Goal: Task Accomplishment & Management: Manage account settings

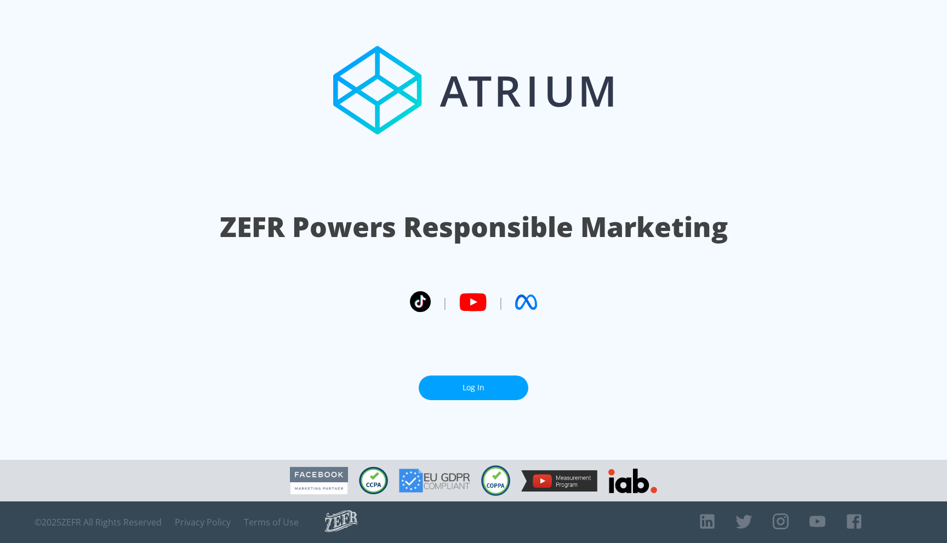
click at [444, 390] on link "Log In" at bounding box center [474, 388] width 110 height 25
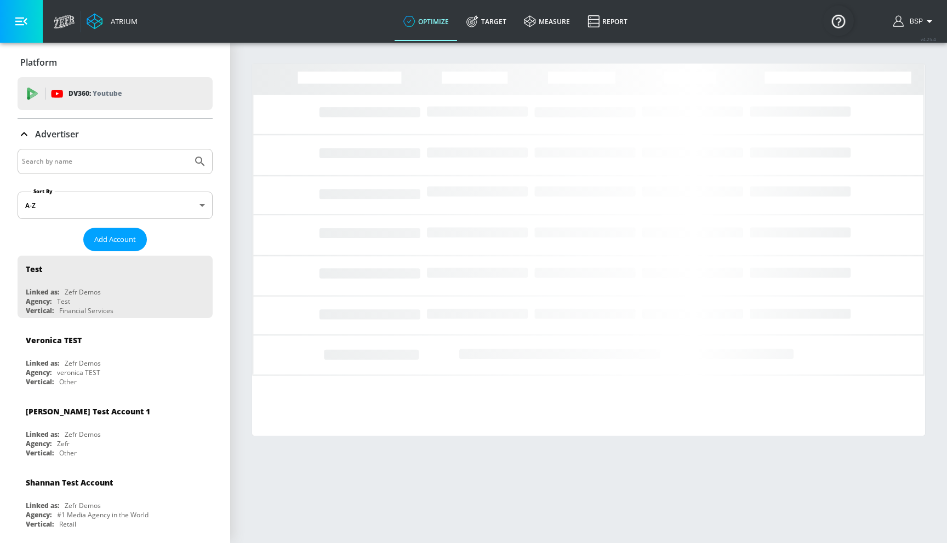
click at [116, 167] on input "Search by name" at bounding box center [105, 161] width 166 height 14
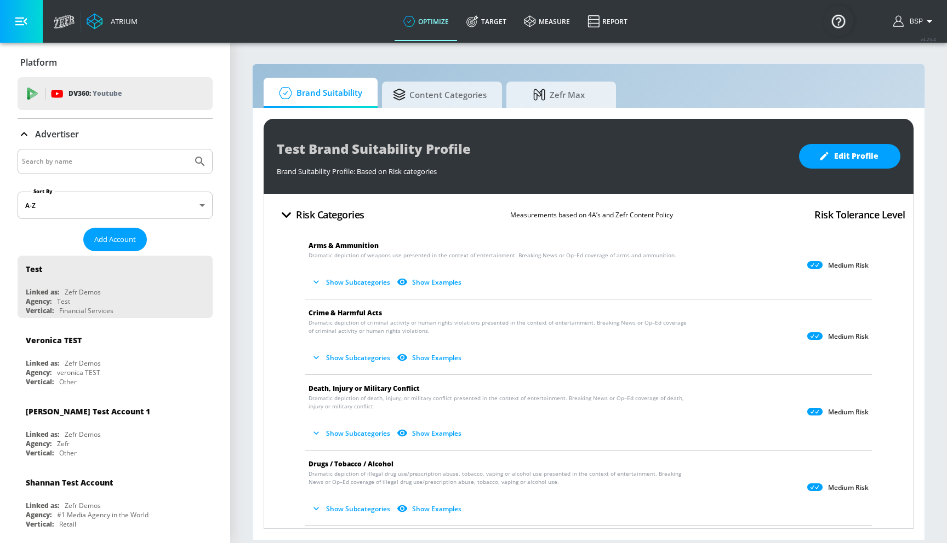
click at [110, 158] on input "Search by name" at bounding box center [105, 161] width 166 height 14
type input "mondelez"
click at [188, 150] on button "Submit Search" at bounding box center [200, 162] width 24 height 24
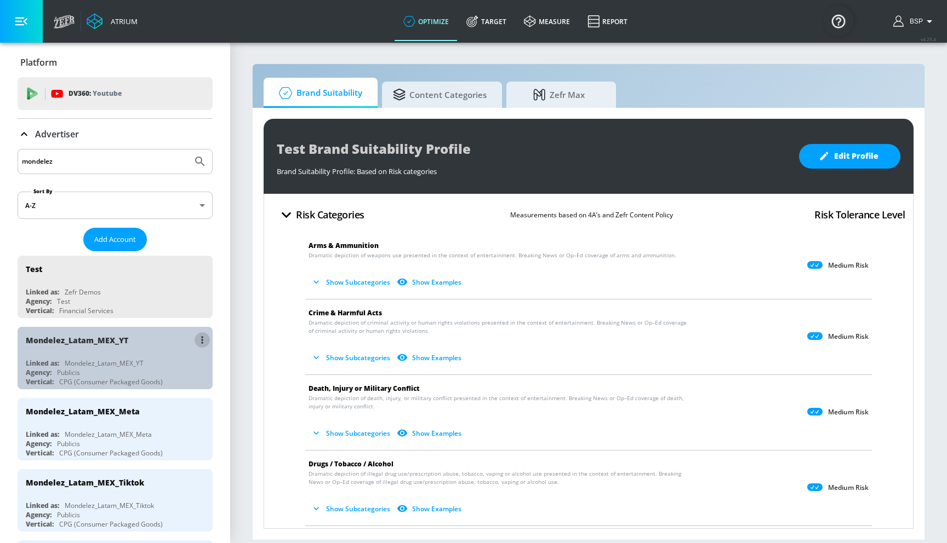
click at [201, 337] on icon "list of Advertiser" at bounding box center [202, 340] width 2 height 8
click at [187, 362] on li "Edit" at bounding box center [155, 361] width 108 height 19
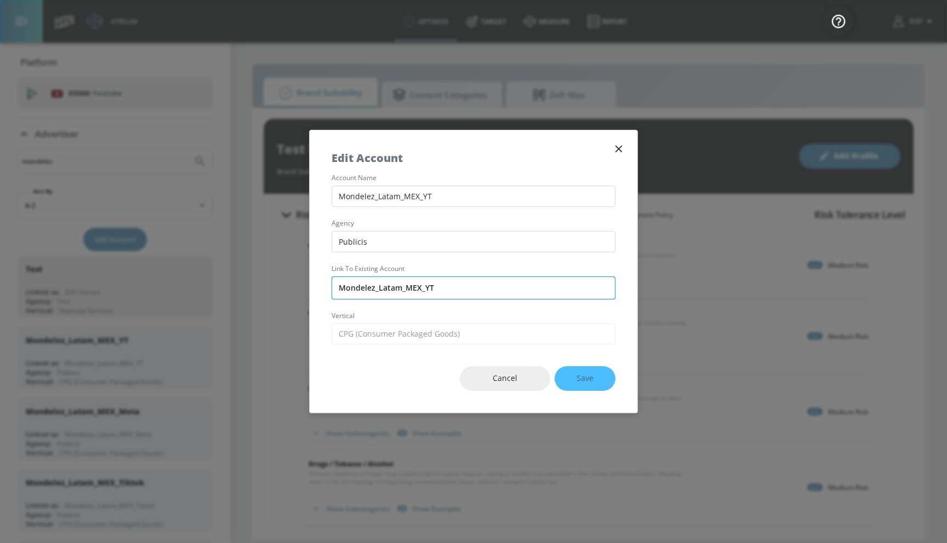
click at [458, 294] on input "Mondelez_Latam_MEX_YT" at bounding box center [473, 288] width 284 height 23
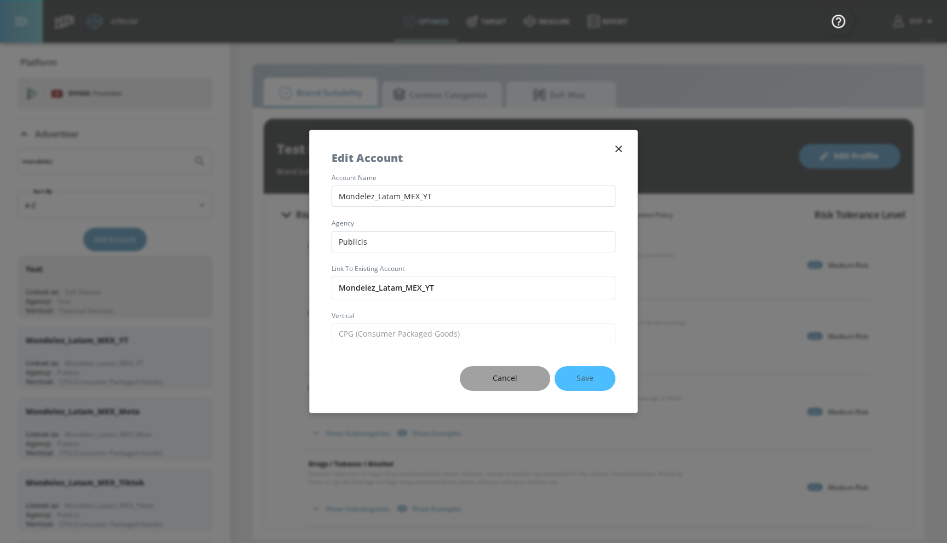
click at [495, 369] on button "Cancel" at bounding box center [505, 378] width 90 height 25
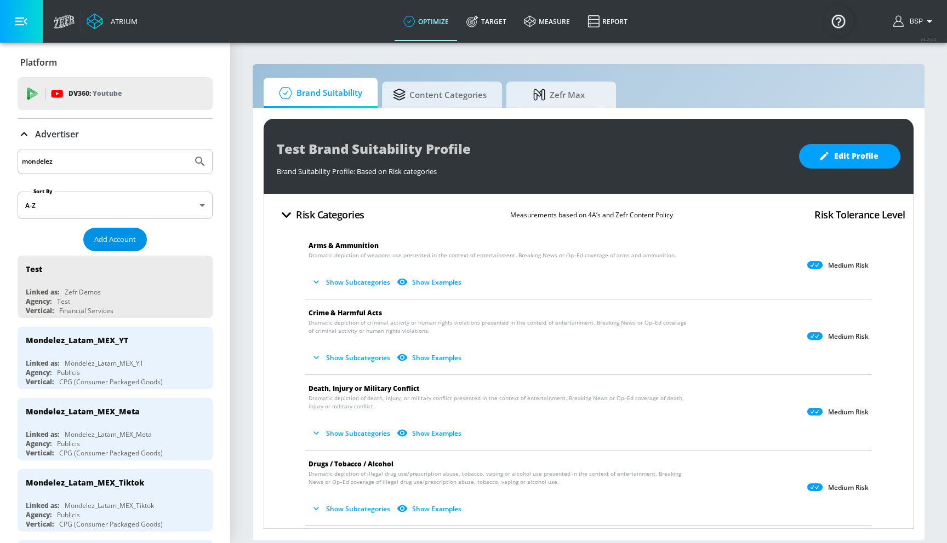
click at [108, 229] on button "Add Account" at bounding box center [115, 240] width 64 height 24
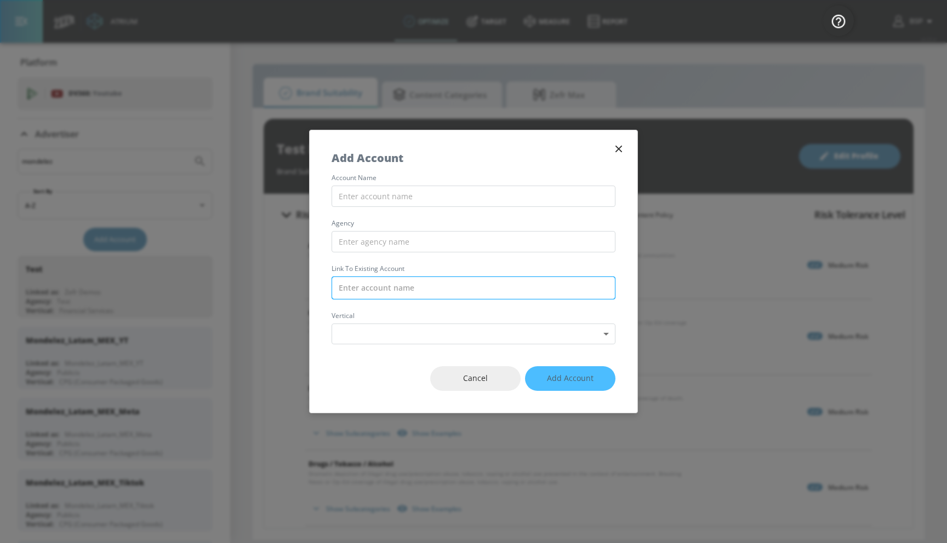
click at [357, 293] on input "text" at bounding box center [473, 288] width 284 height 23
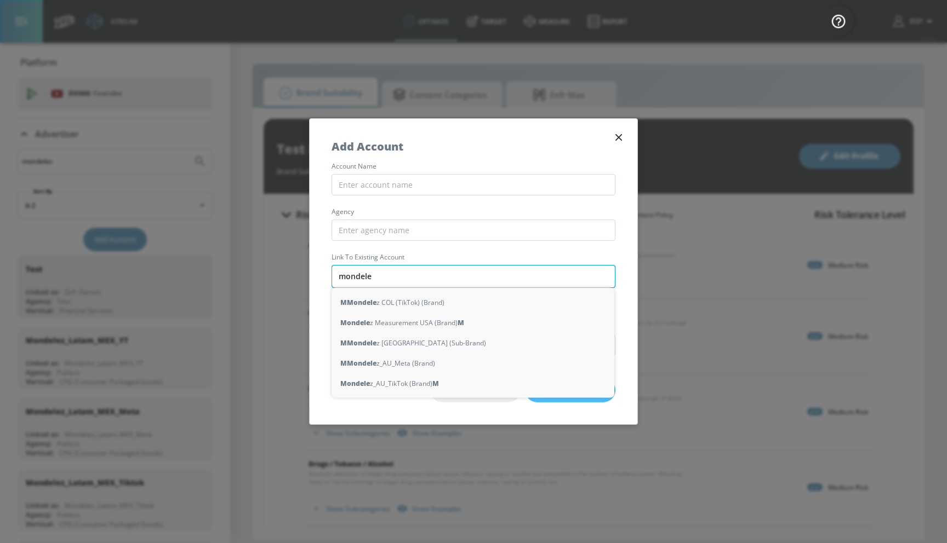
type input "mondelez"
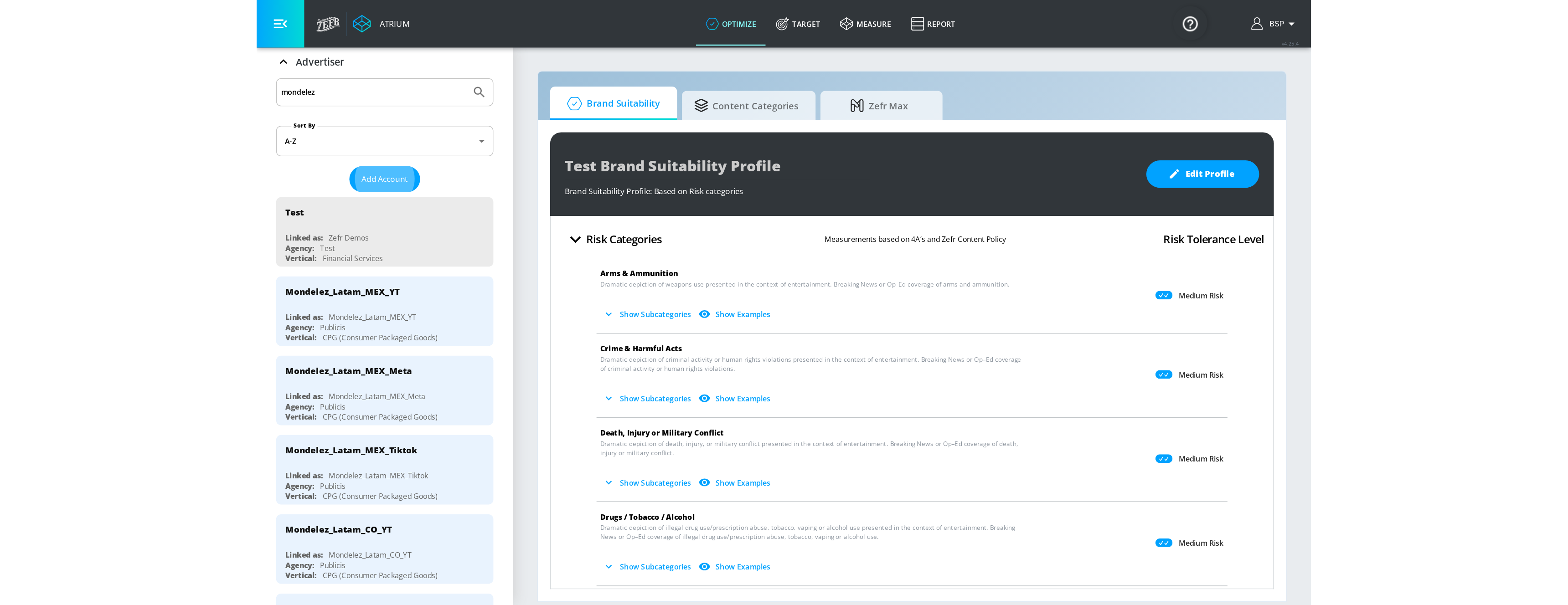
scroll to position [66, 0]
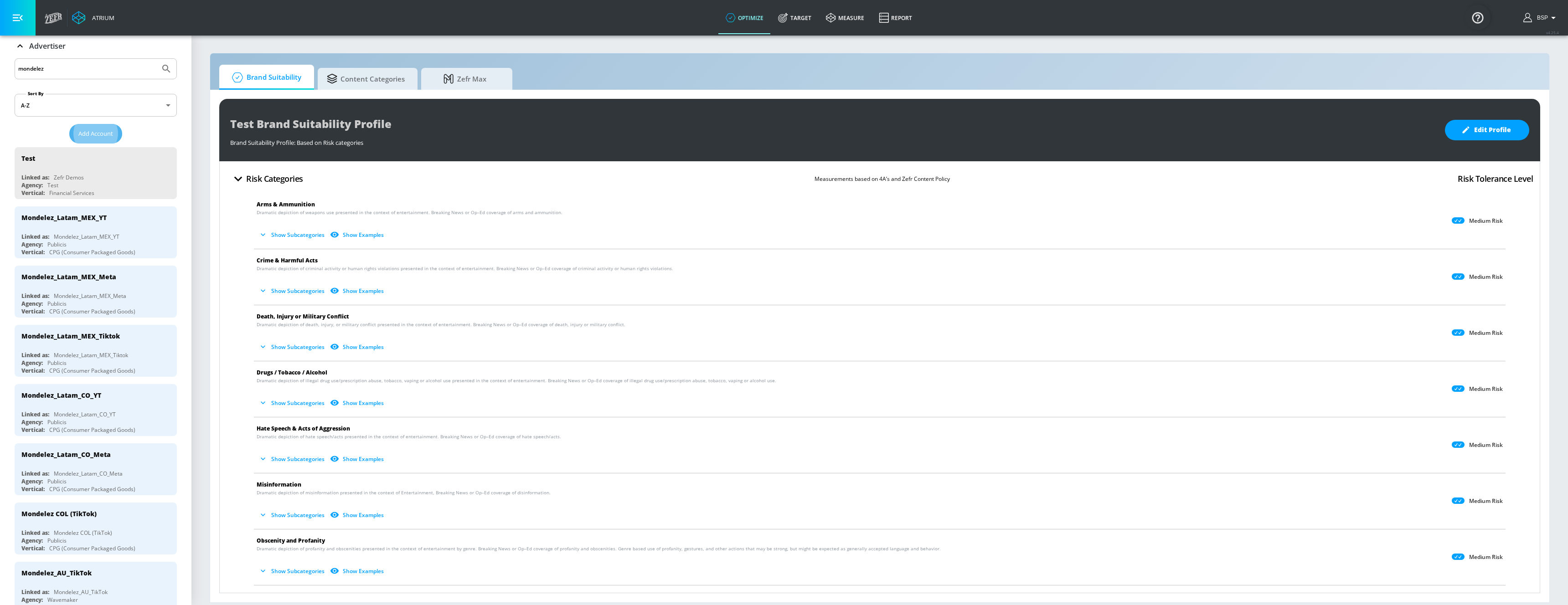
click at [87, 135] on span "Add Account" at bounding box center [96, 133] width 35 height 11
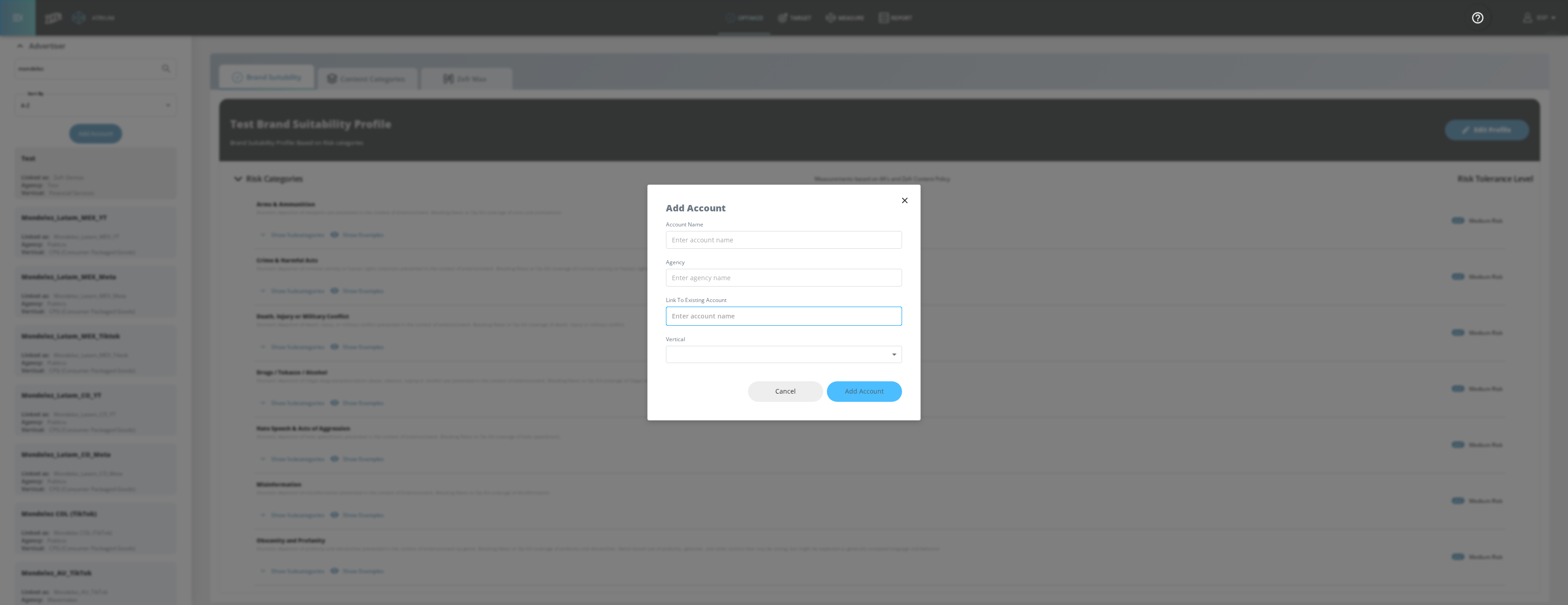
click at [694, 316] on input "text" at bounding box center [784, 316] width 236 height 19
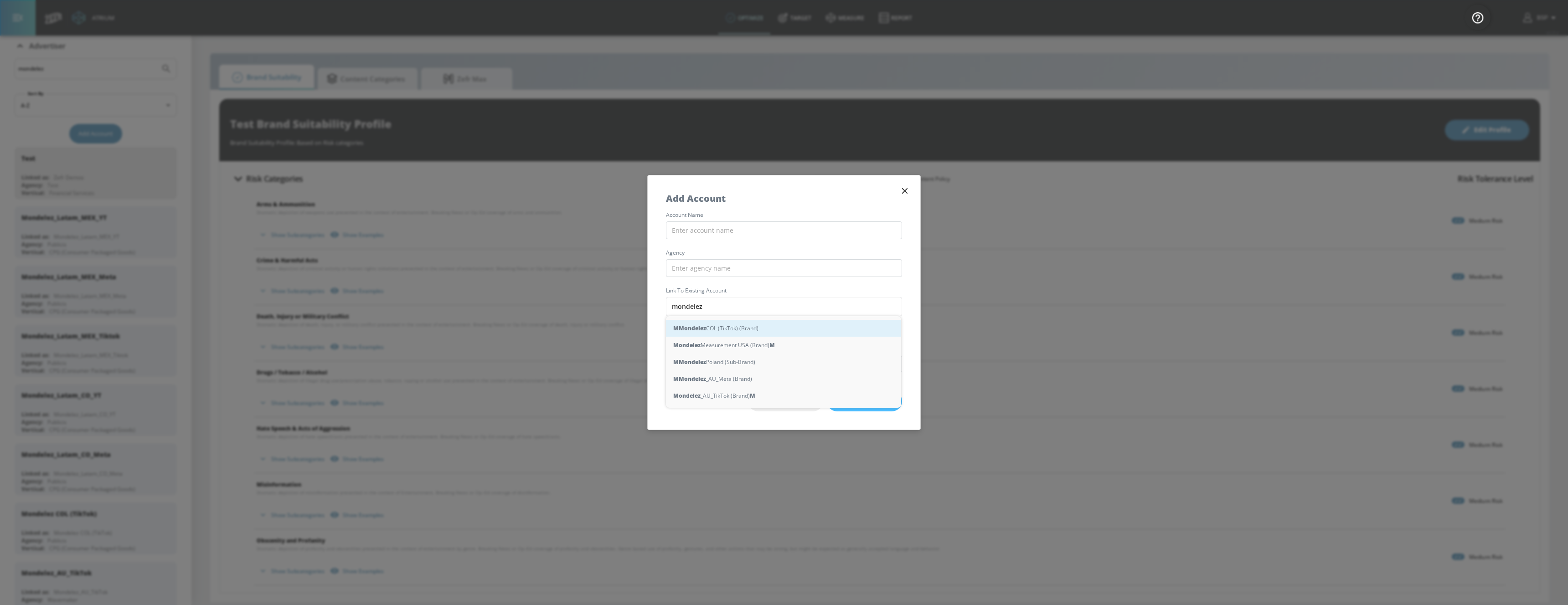
click at [690, 328] on strong "Mondelez" at bounding box center [692, 329] width 27 height 10
type input "Mondelez COL (TikTok) (Brand)"
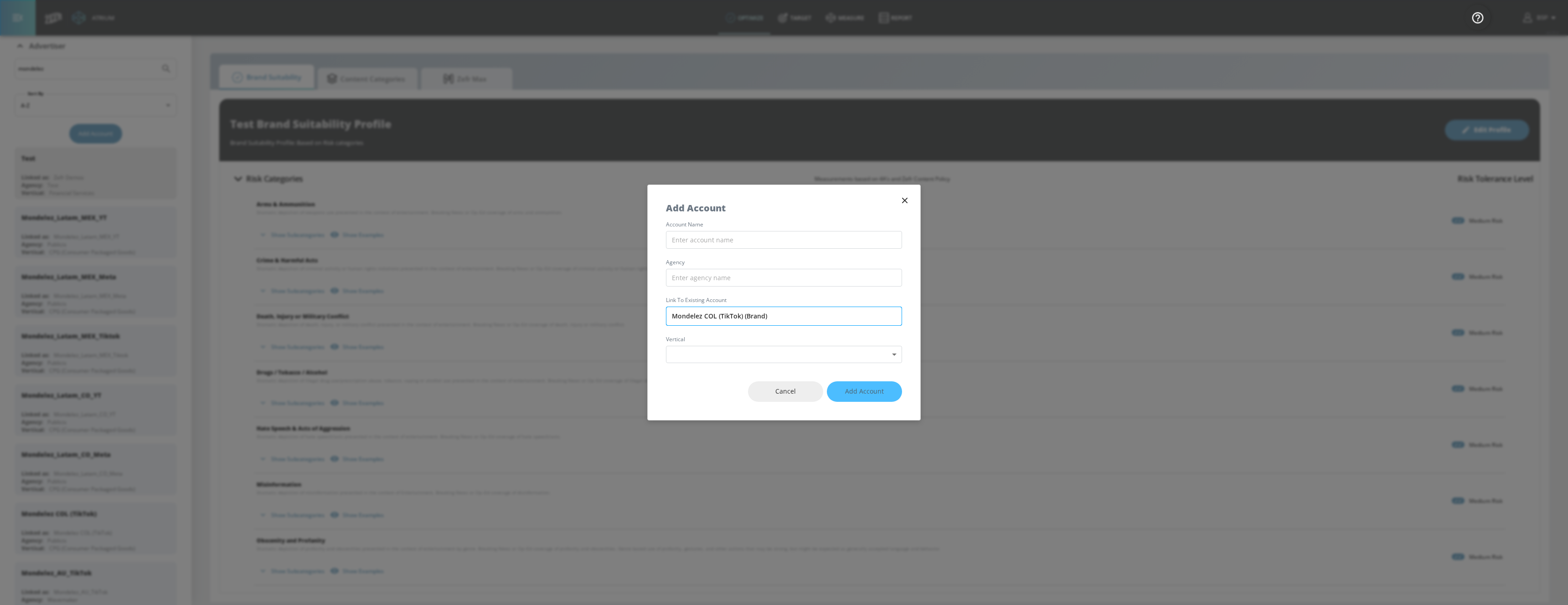
click at [712, 315] on input "Mondelez COL (TikTok) (Brand)" at bounding box center [784, 316] width 236 height 19
click at [779, 321] on input "Mondelez COL (TikTok) (Brand)" at bounding box center [784, 316] width 236 height 19
click at [771, 324] on input "Mondelez COL (TikTok) (Brand)" at bounding box center [784, 316] width 236 height 19
click at [771, 322] on input "Mondelez COL (TikTok) (Brand)" at bounding box center [784, 316] width 236 height 19
click at [767, 312] on input "Mondelez COL (TikTok) (Brand)" at bounding box center [784, 316] width 236 height 19
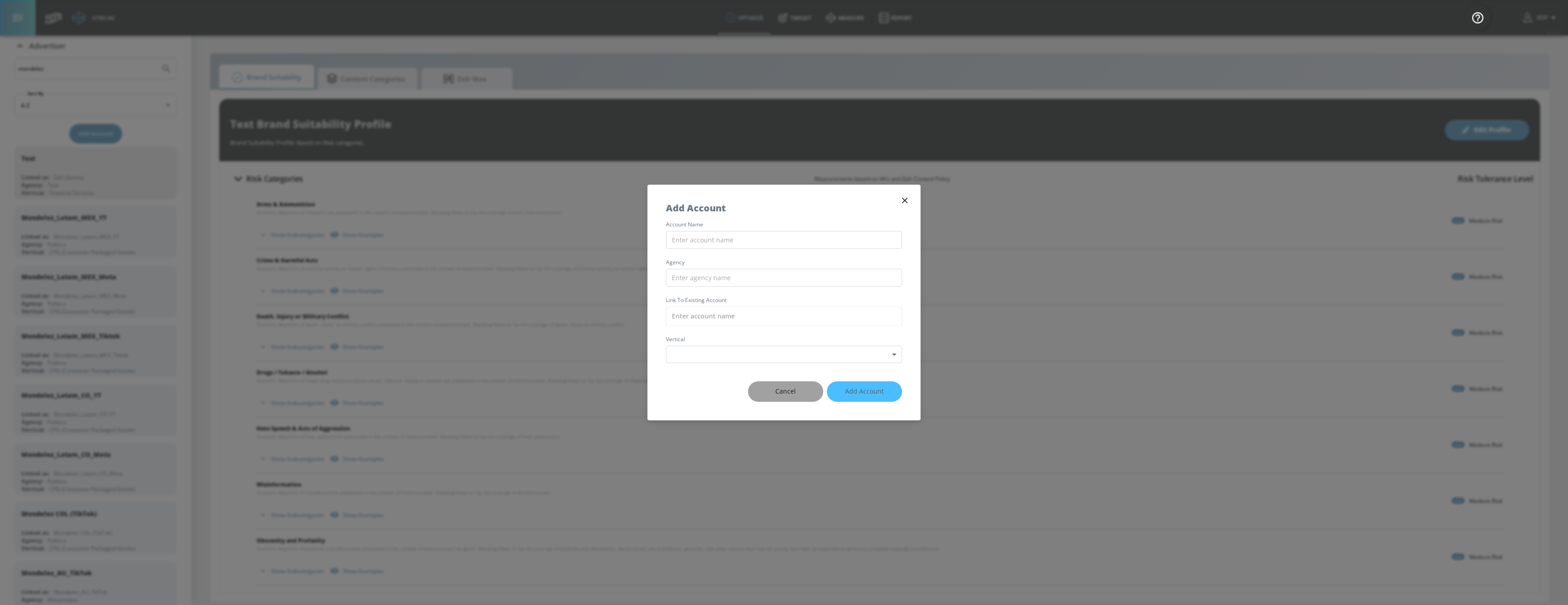
click at [787, 396] on span "Cancel" at bounding box center [786, 392] width 39 height 12
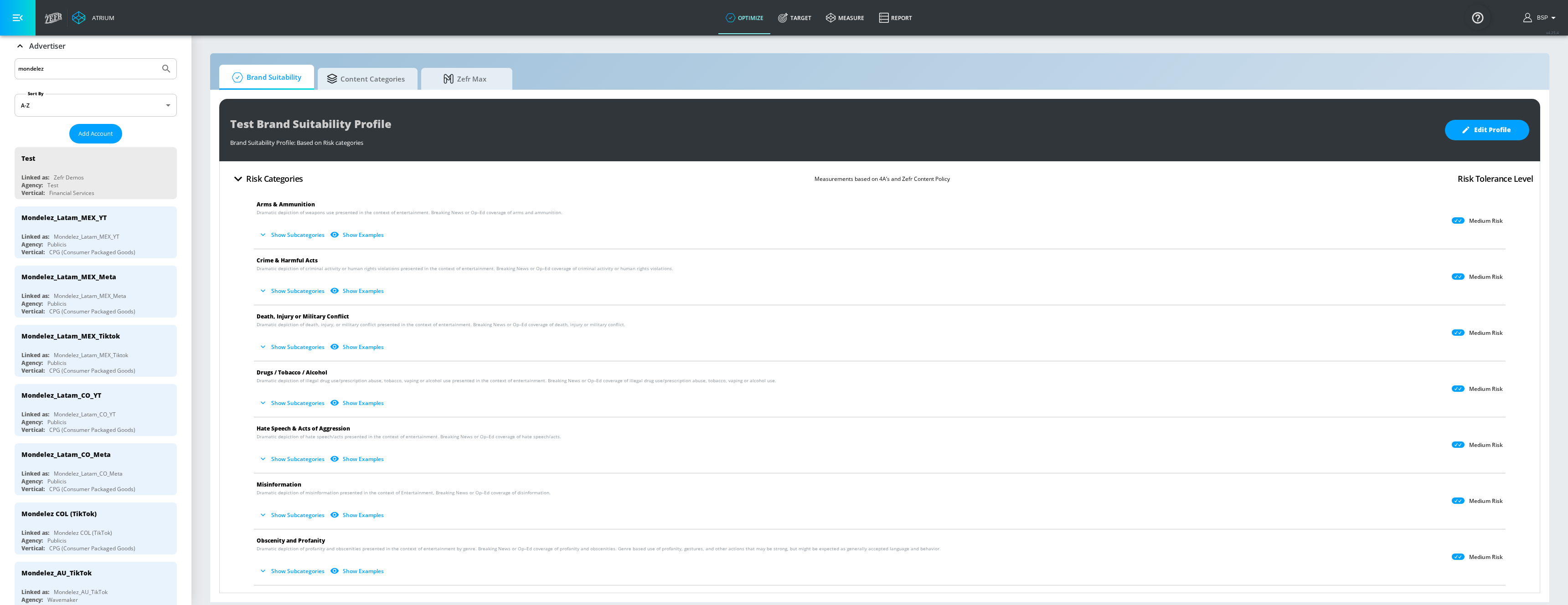
click at [787, 10] on div "BSP" at bounding box center [1541, 17] width 45 height 36
click at [787, 14] on icon "button" at bounding box center [1553, 17] width 11 height 11
click at [787, 56] on div at bounding box center [784, 302] width 1568 height 605
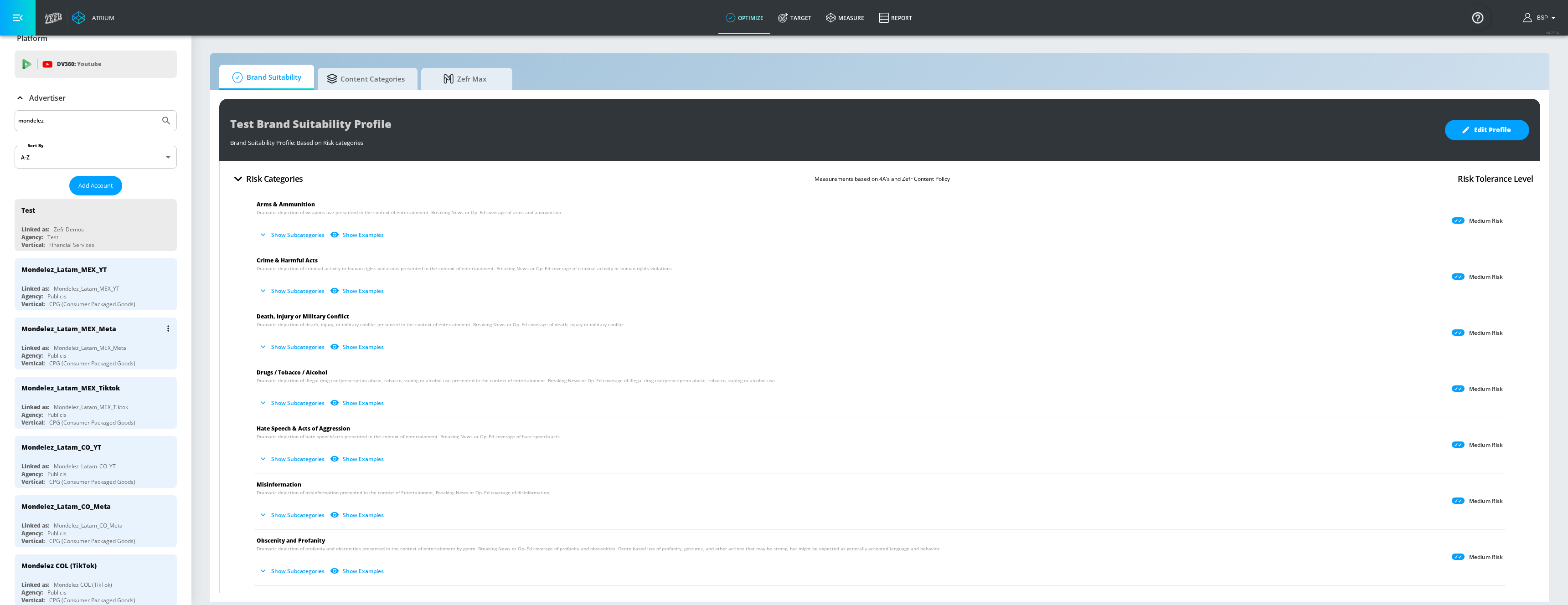
scroll to position [0, 0]
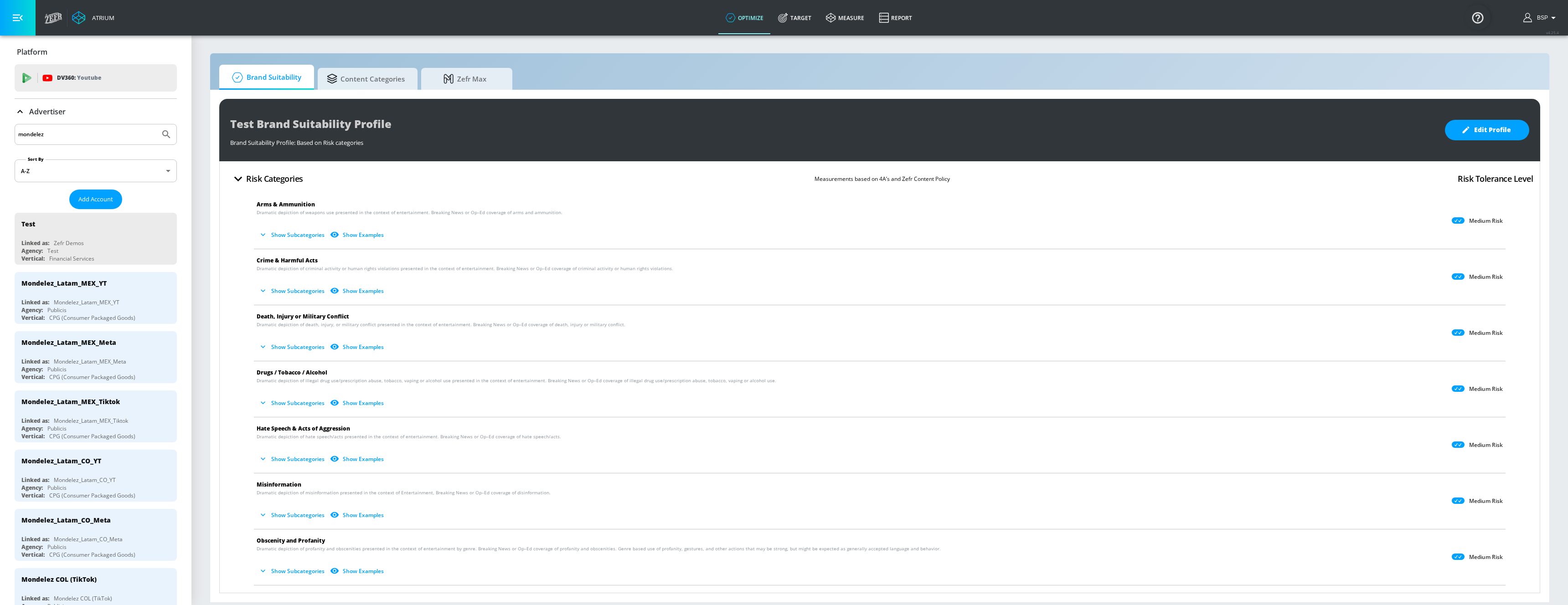
click at [110, 126] on div "mondelez" at bounding box center [96, 134] width 162 height 21
click at [107, 295] on div "Mondelez_Latam_MEX_YT Linked as: Mondelez_Latam_MEX_YT Agency: Publicis Vertica…" at bounding box center [96, 298] width 162 height 52
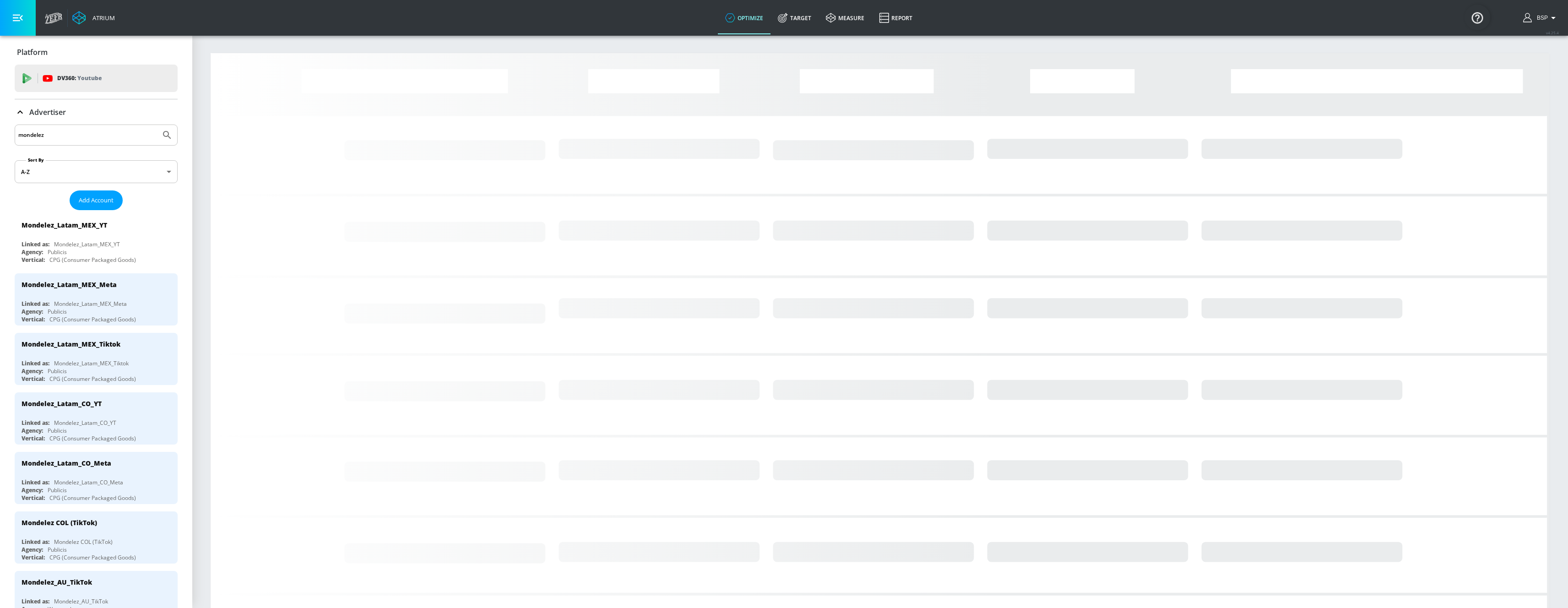
click at [63, 134] on input "mondelez" at bounding box center [88, 135] width 139 height 12
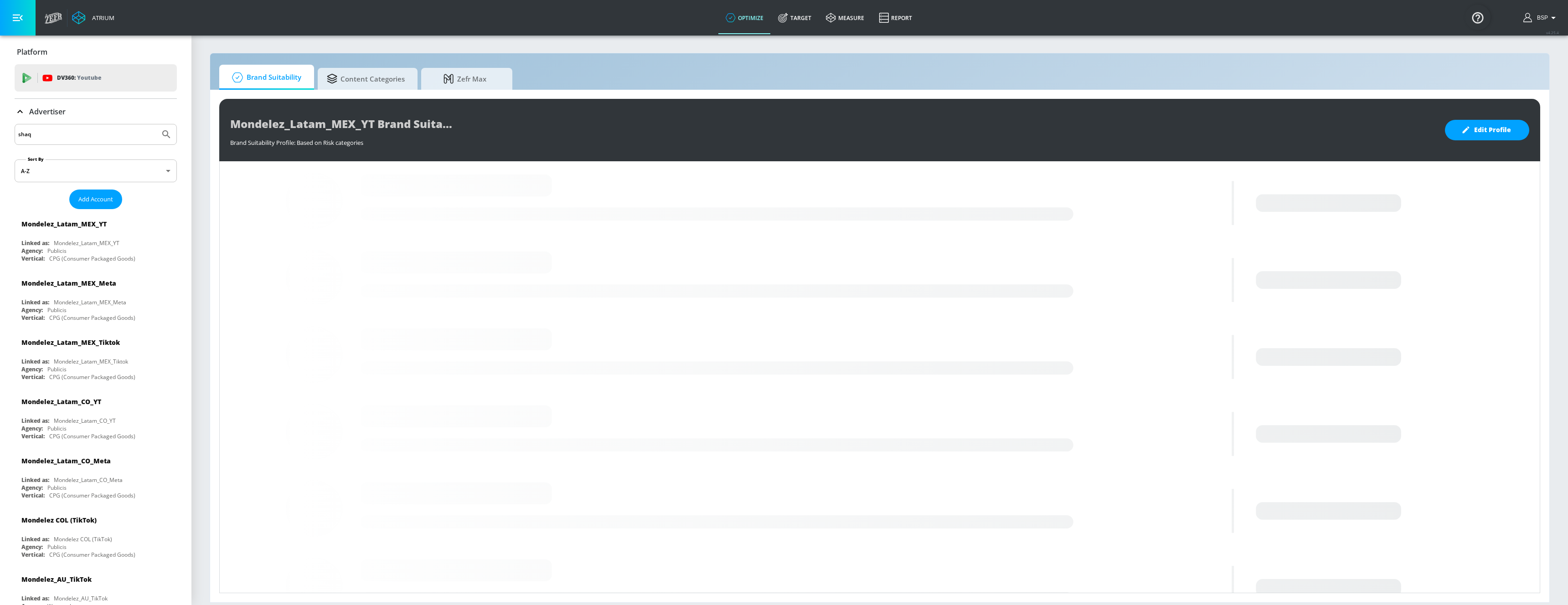
type input "shaq"
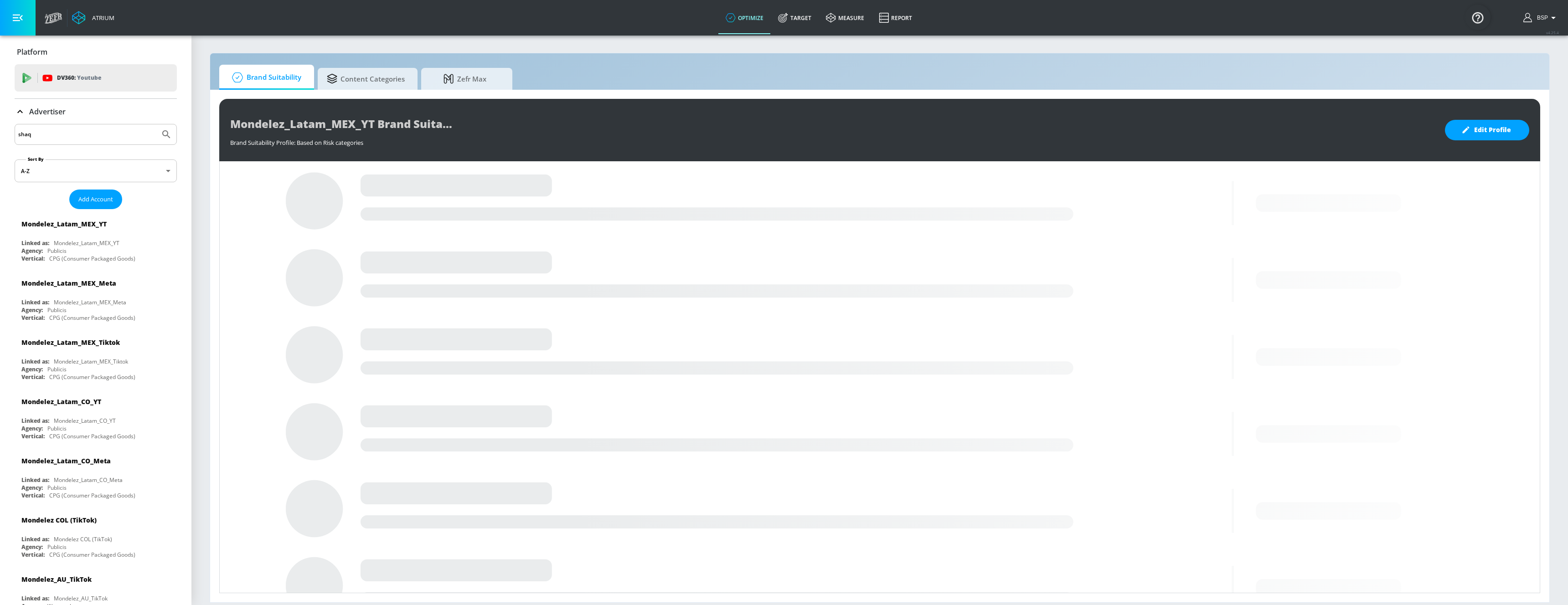
click at [156, 125] on button "Submit Search" at bounding box center [166, 135] width 20 height 20
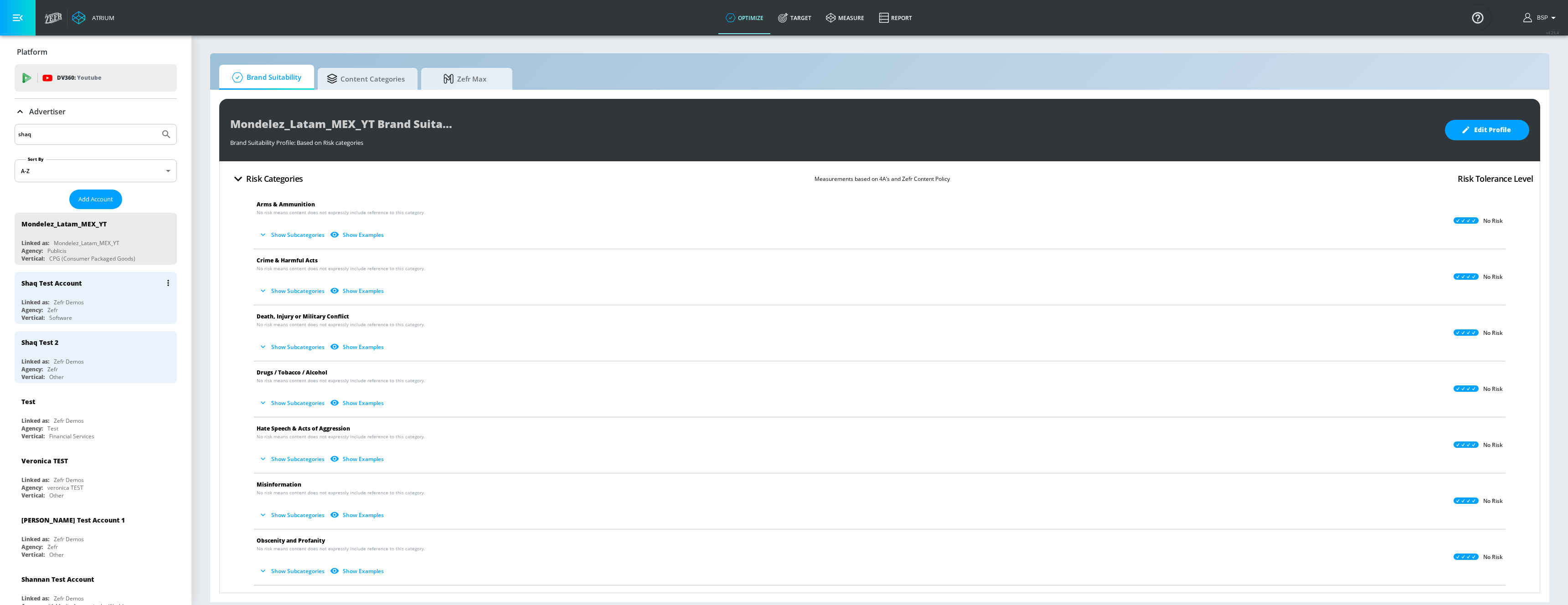
click at [161, 280] on button "list of Advertiser" at bounding box center [167, 283] width 12 height 12
click at [148, 297] on li "Edit" at bounding box center [122, 301] width 90 height 16
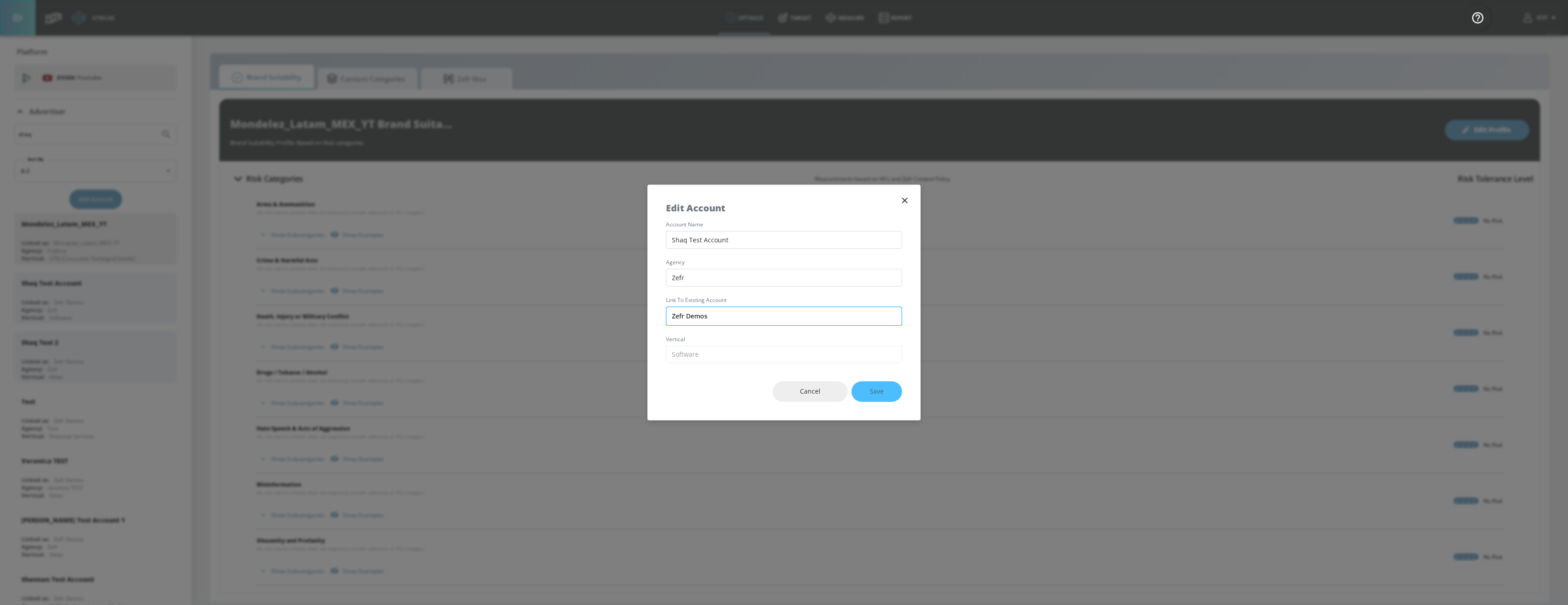
click at [786, 324] on input "Zefr Demos" at bounding box center [784, 316] width 236 height 19
click at [778, 319] on input "Zefr Demos" at bounding box center [784, 316] width 236 height 19
type input "l"
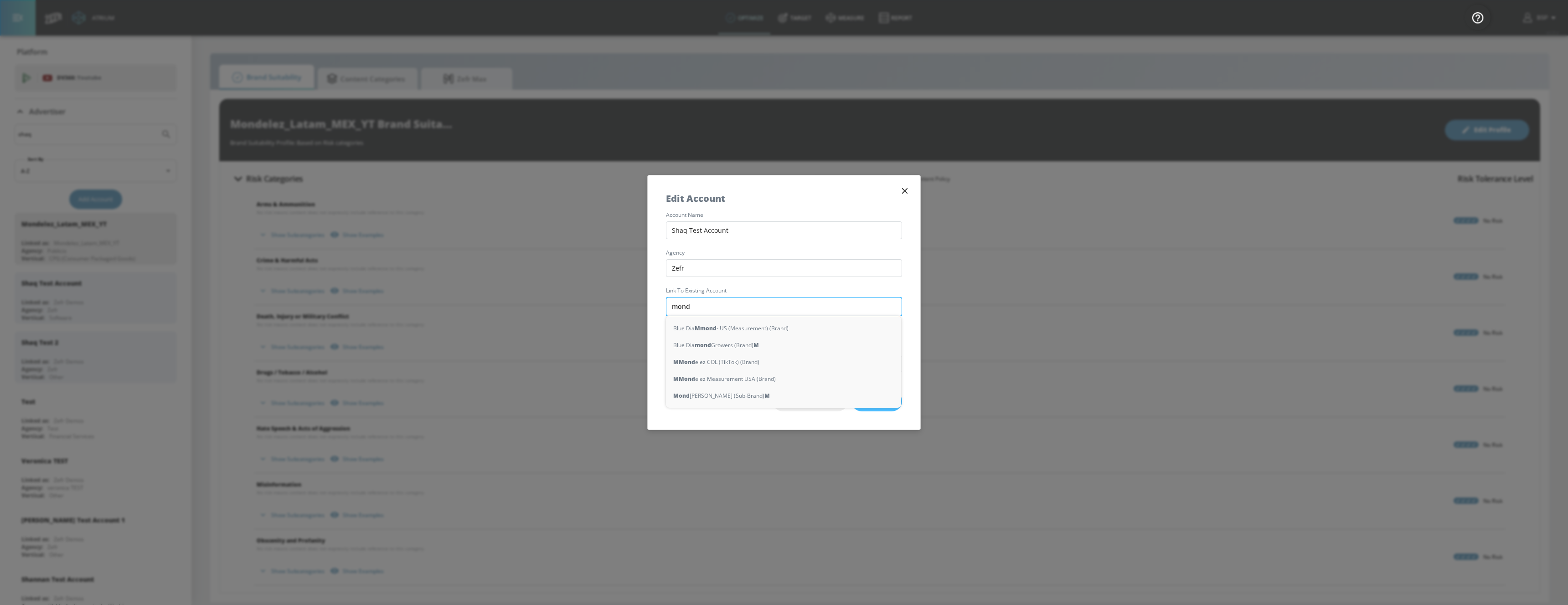
type input "monde"
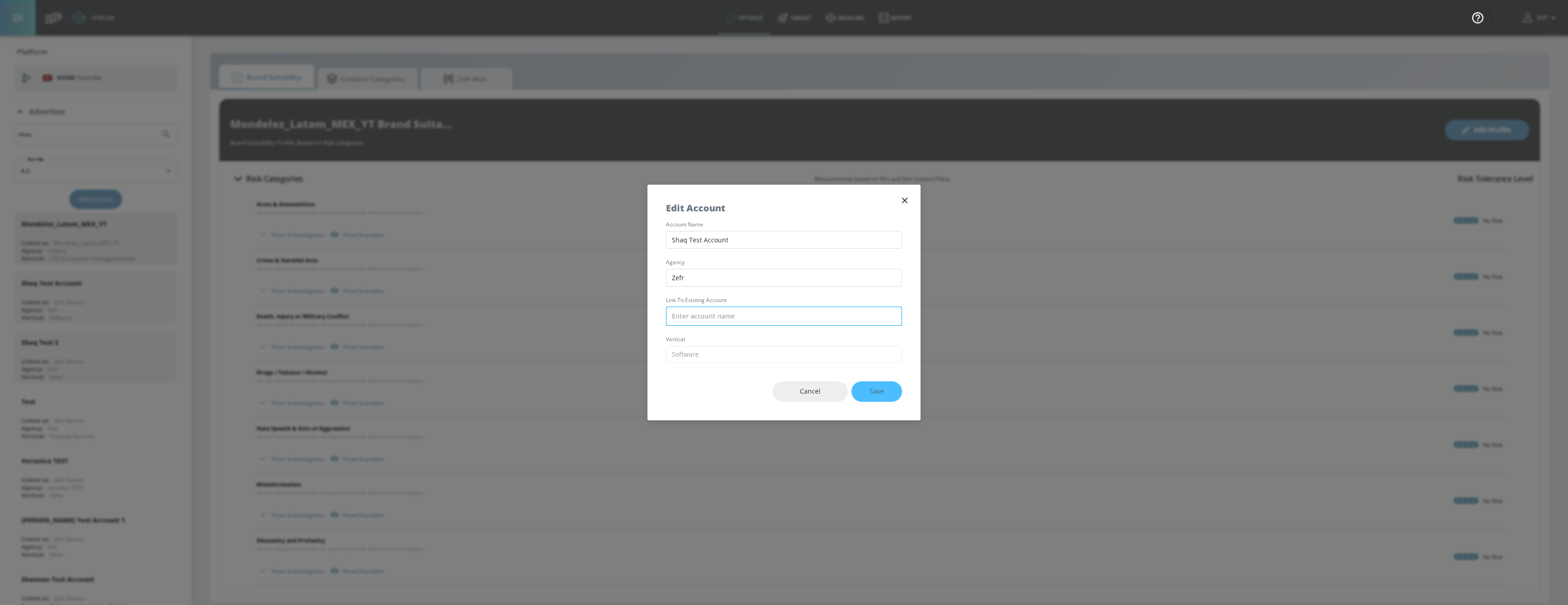
type input "s"
click at [787, 394] on span "Cancel" at bounding box center [810, 392] width 39 height 12
